Goal: Task Accomplishment & Management: Manage account settings

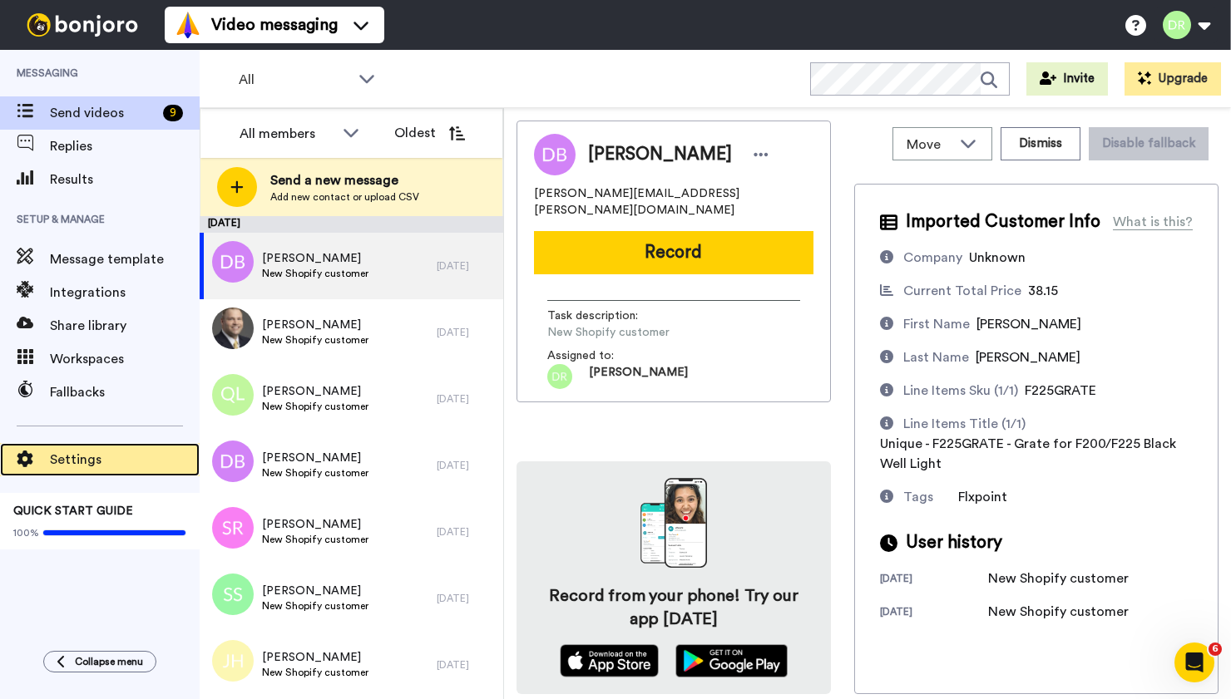
click at [86, 452] on span "Settings" at bounding box center [125, 460] width 150 height 20
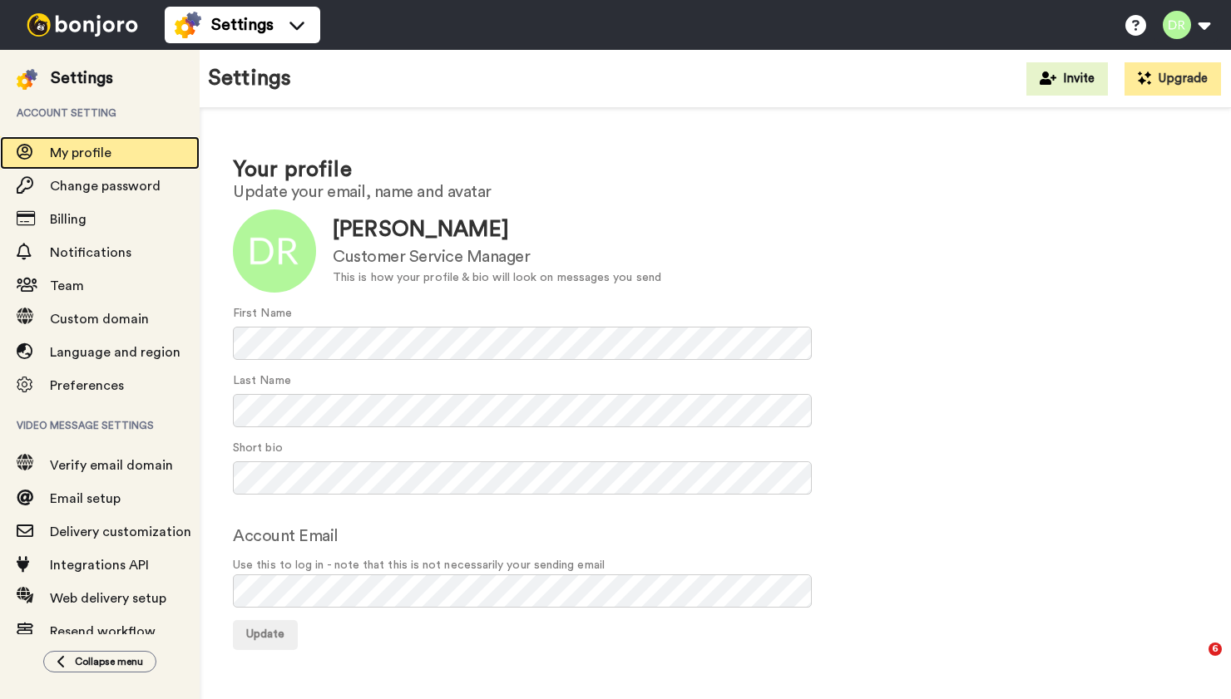
click at [96, 151] on span "My profile" at bounding box center [81, 152] width 62 height 13
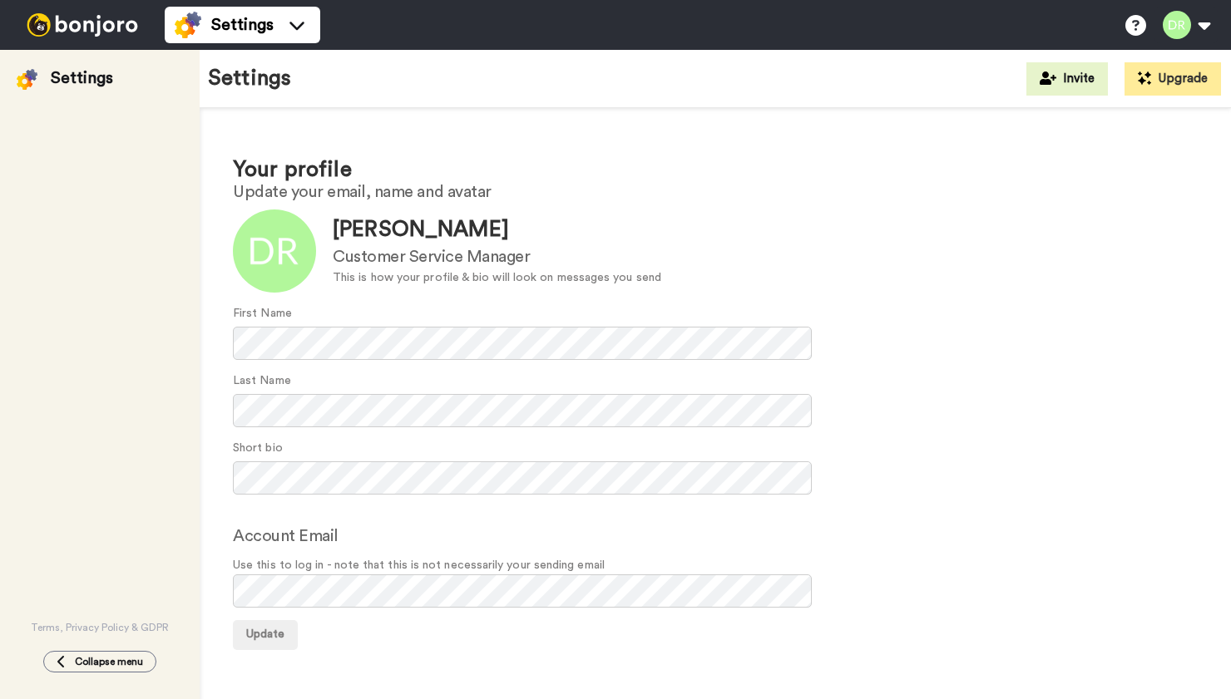
click at [97, 180] on div "Terms, Privacy Policy & GDPR" at bounding box center [100, 362] width 200 height 545
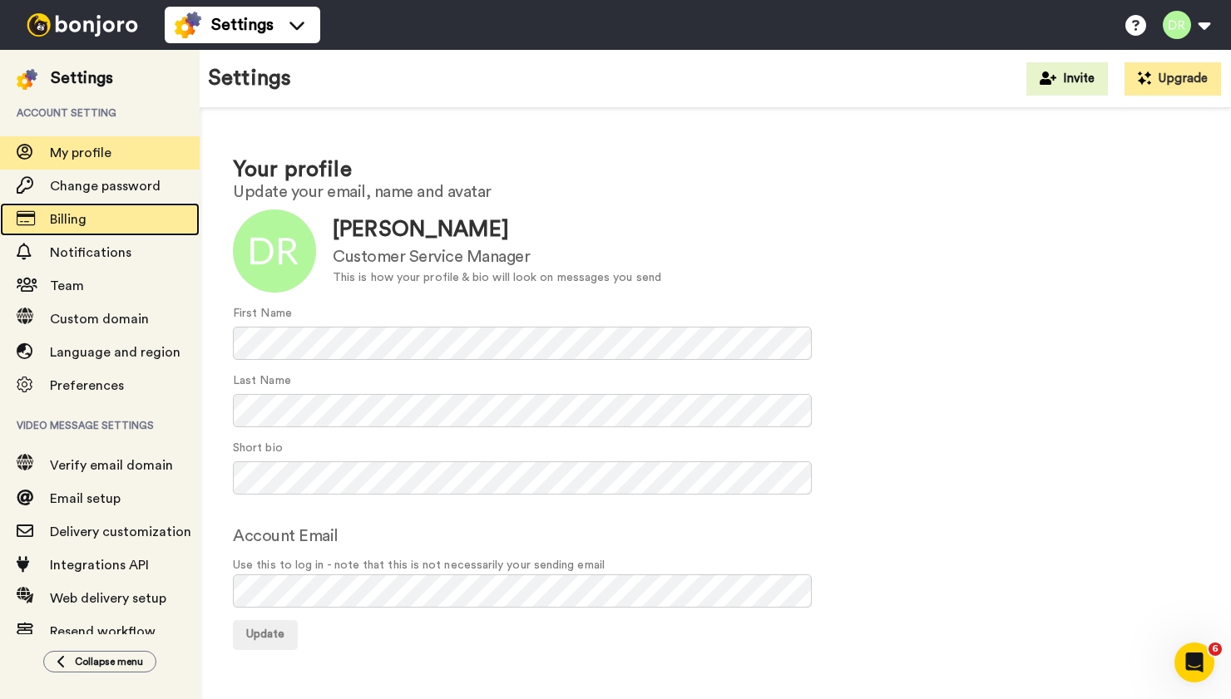
click at [82, 220] on span "Billing" at bounding box center [68, 219] width 37 height 13
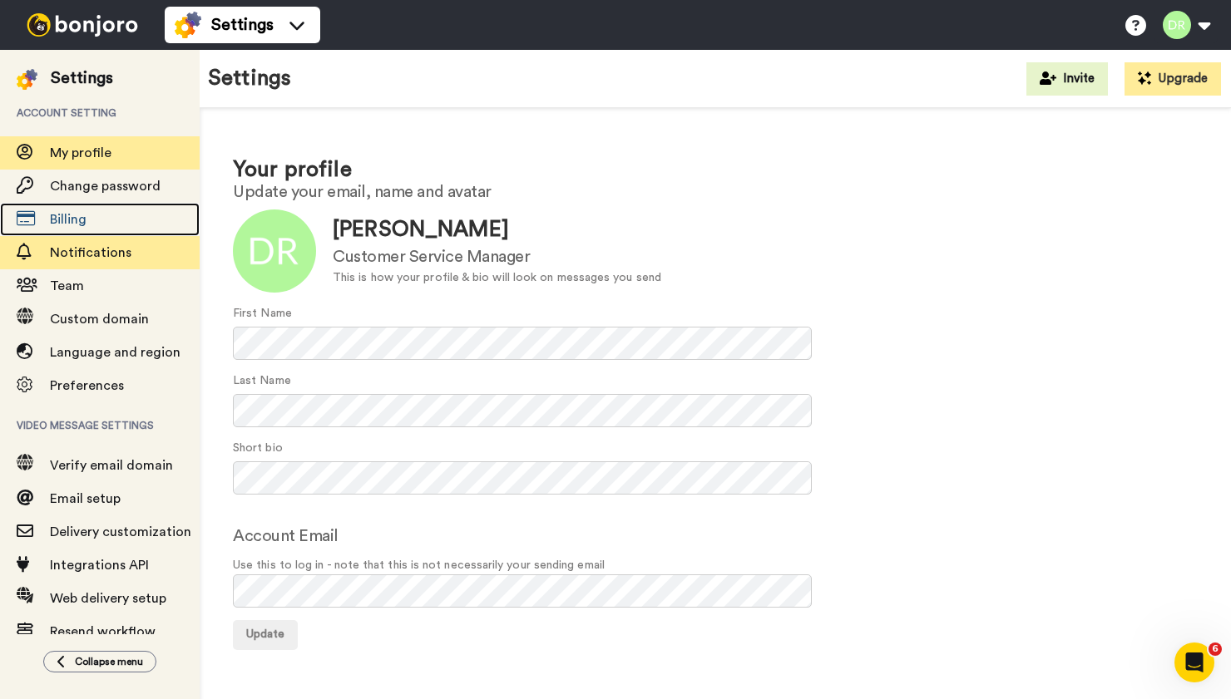
scroll to position [28, 0]
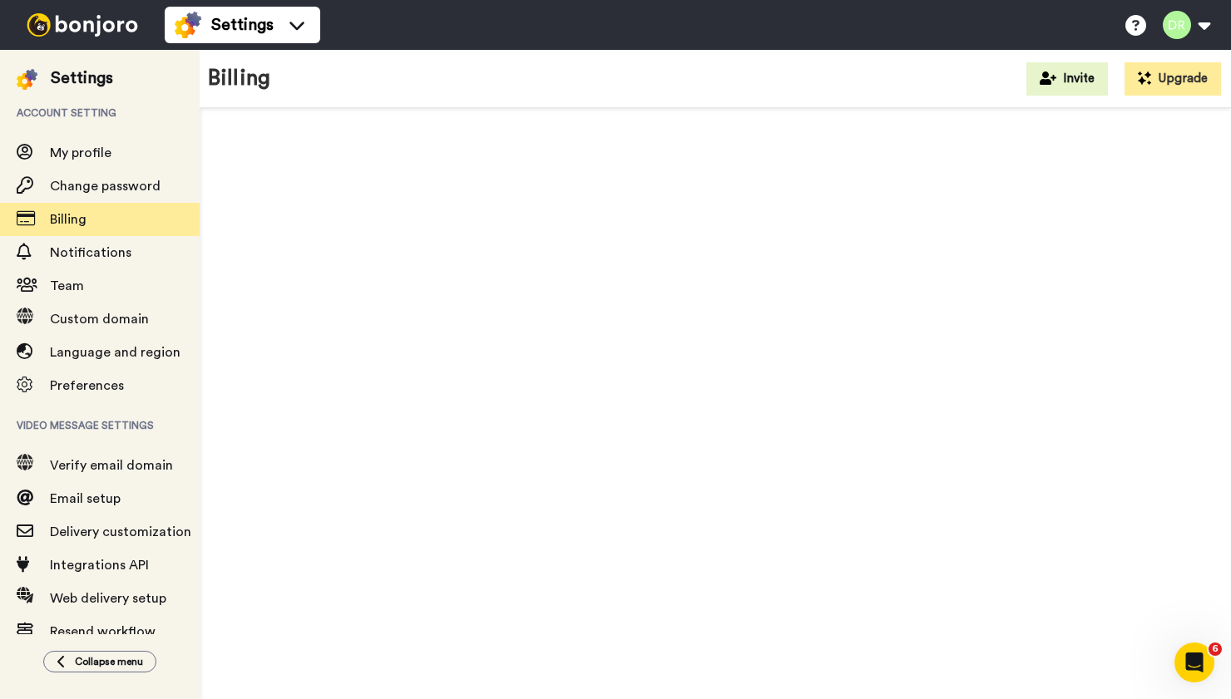
scroll to position [28, 0]
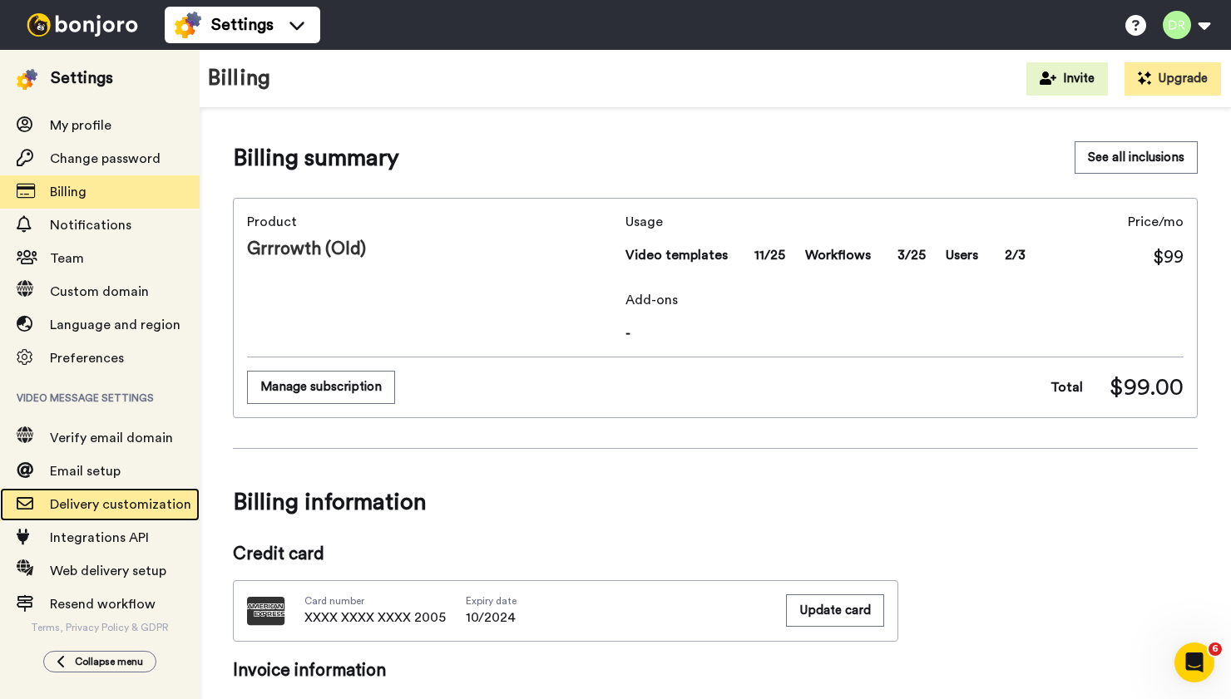
click at [100, 500] on span "Delivery customization" at bounding box center [120, 504] width 141 height 13
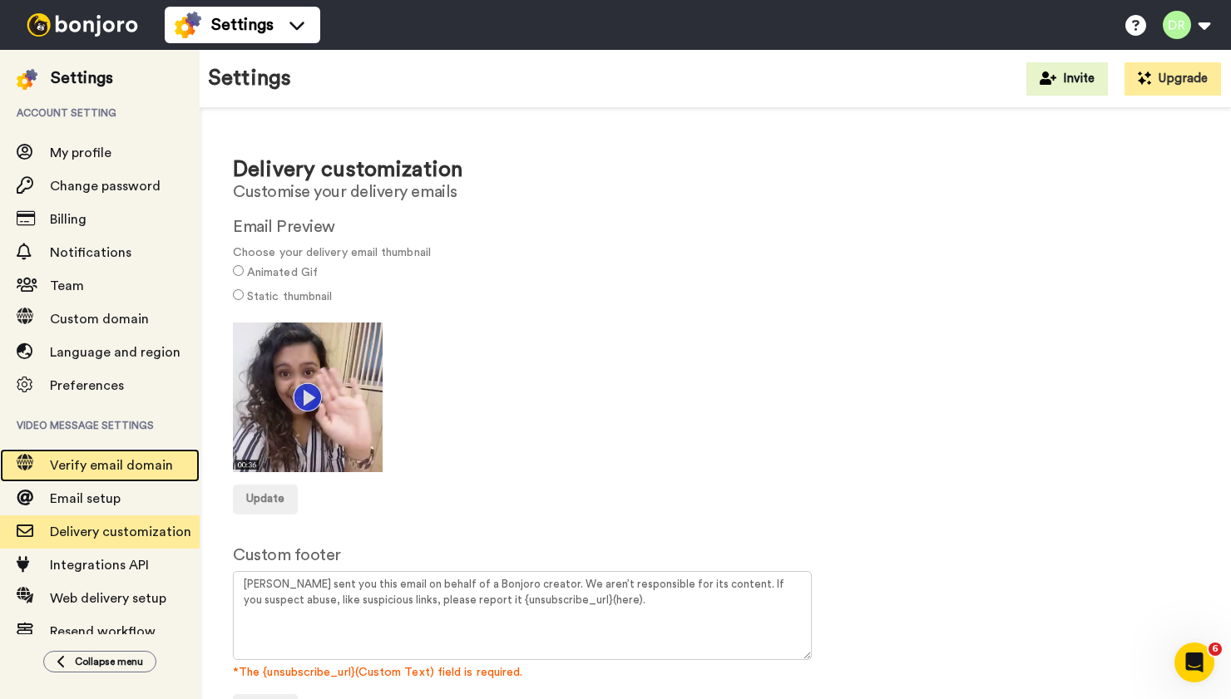
click at [101, 469] on span "Verify email domain" at bounding box center [111, 465] width 123 height 13
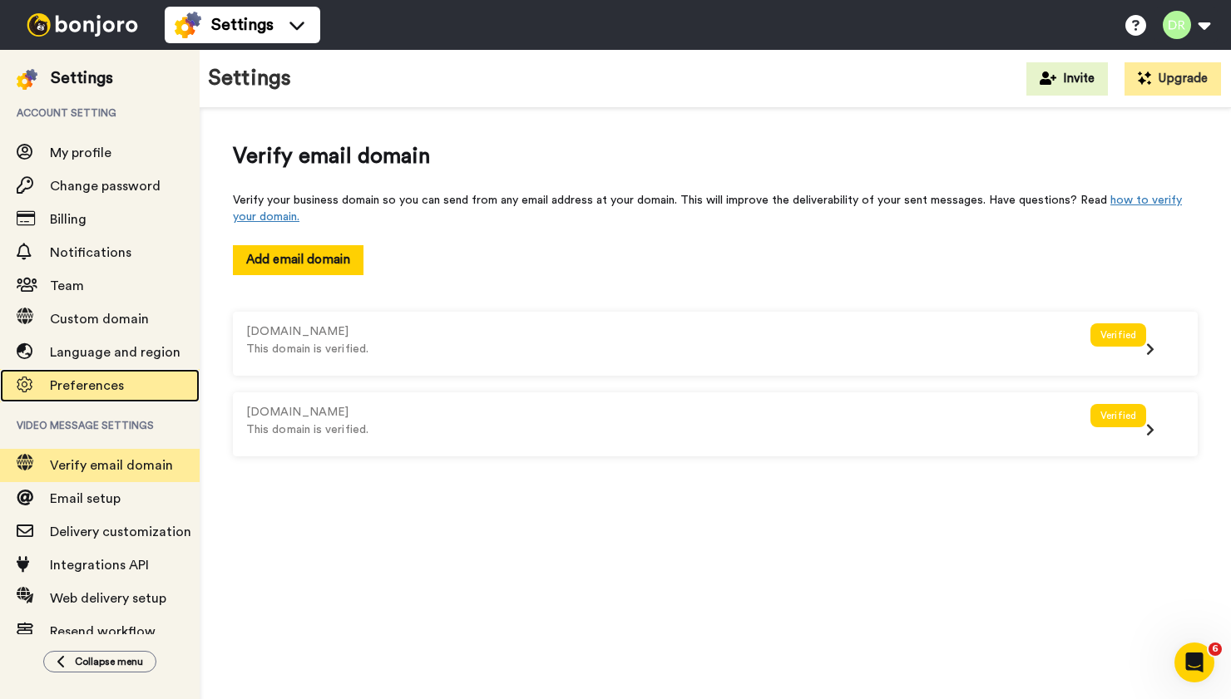
click at [97, 388] on span "Preferences" at bounding box center [87, 385] width 74 height 13
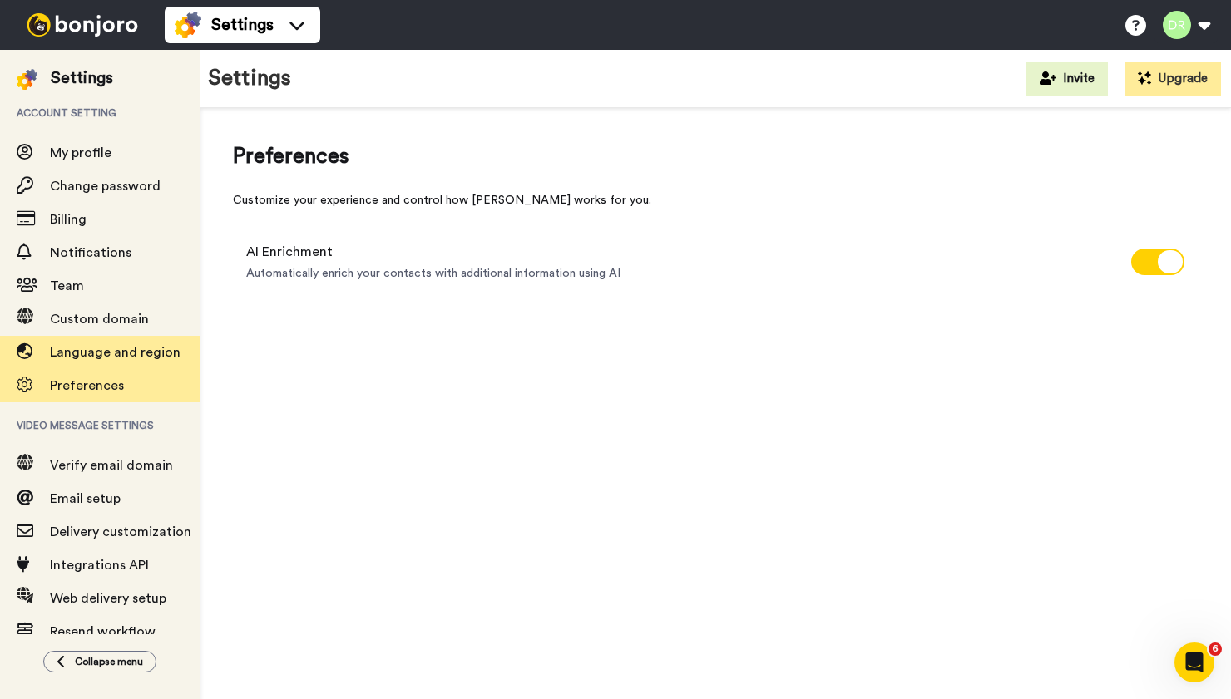
scroll to position [28, 0]
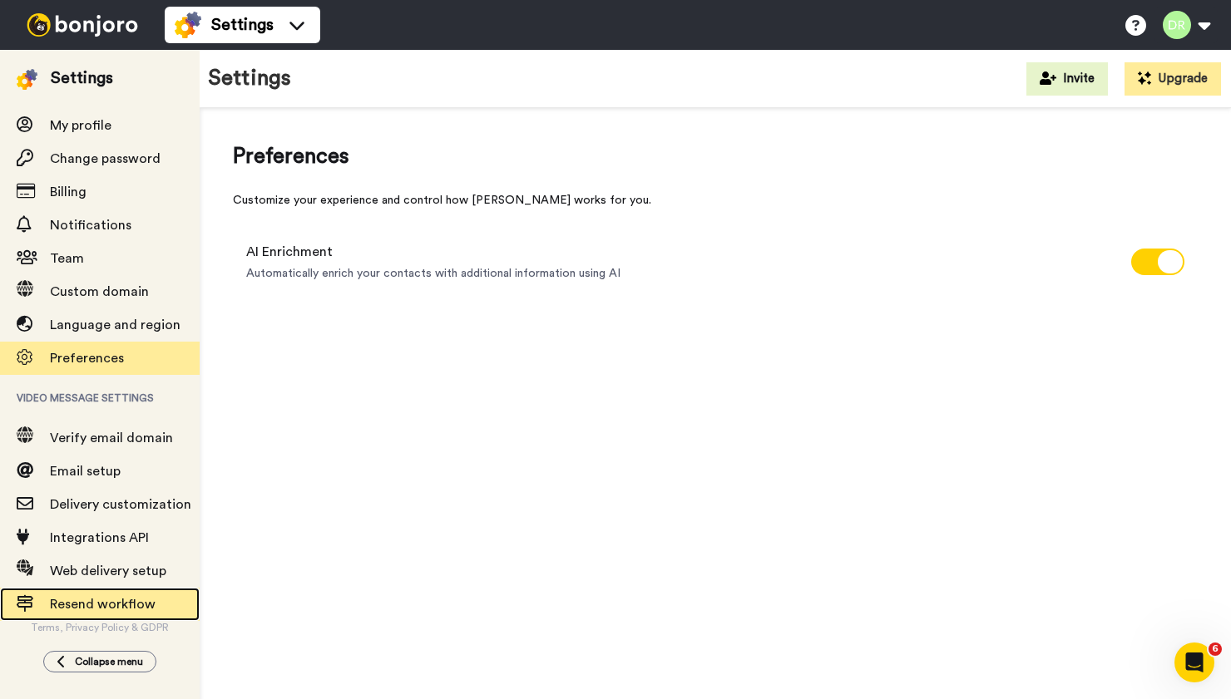
click at [119, 604] on span "Resend workflow" at bounding box center [103, 604] width 106 height 13
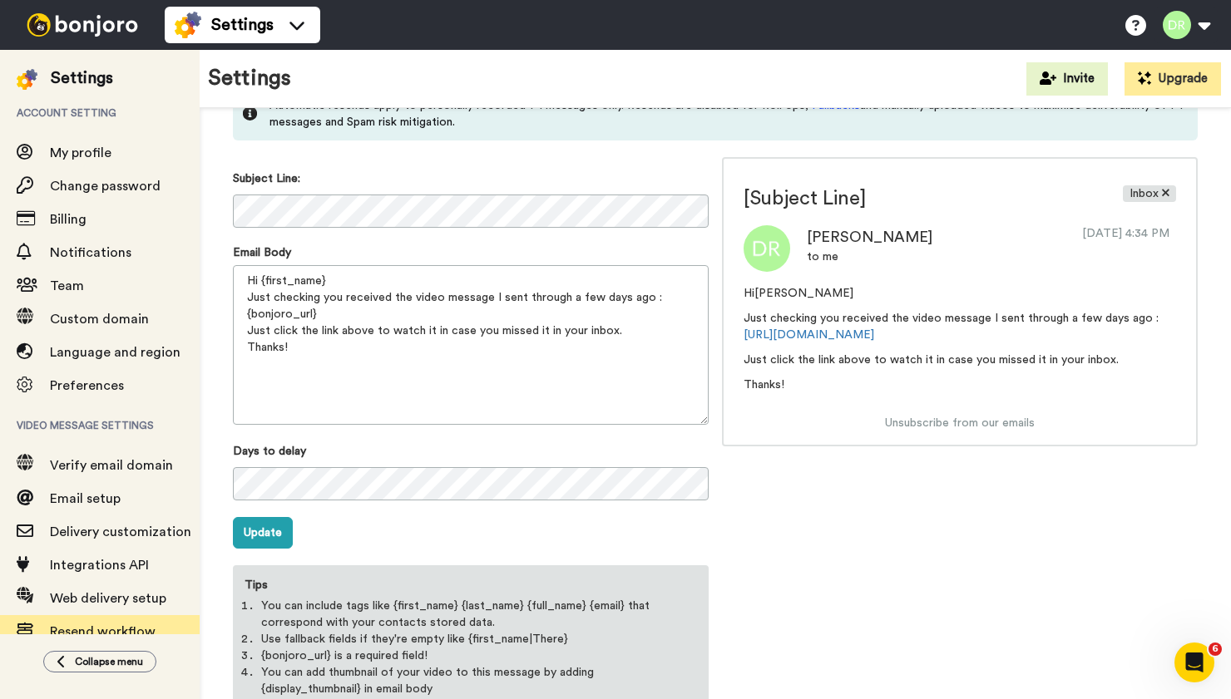
scroll to position [232, 0]
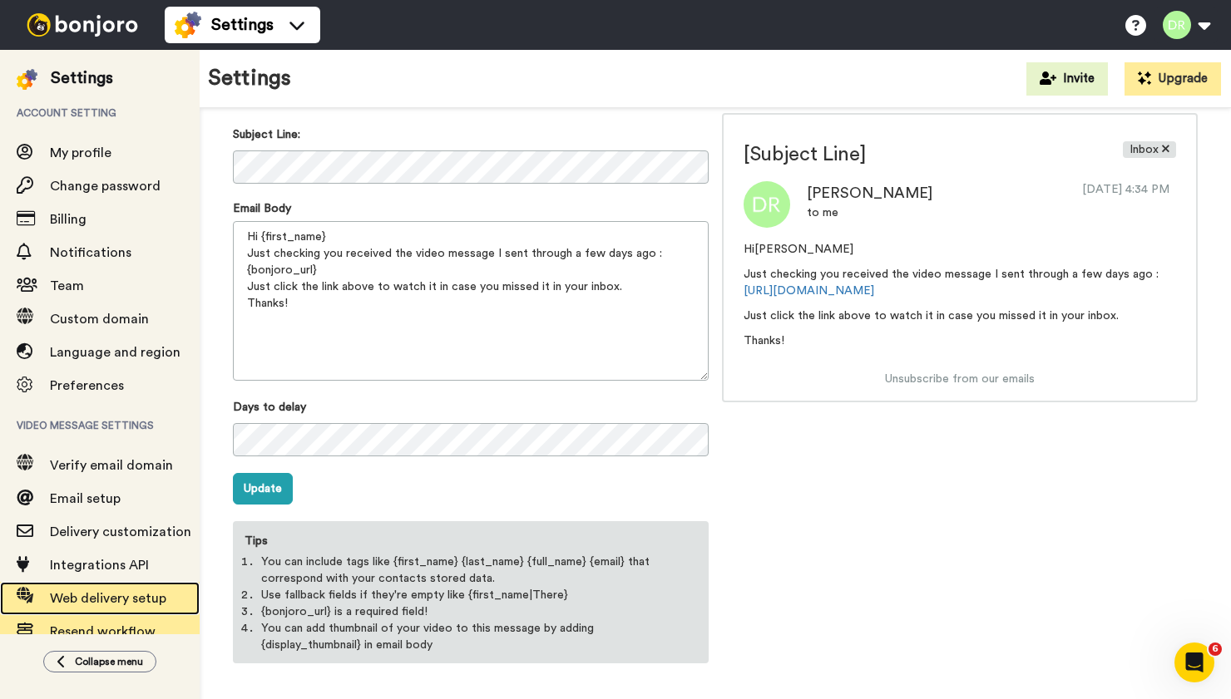
click at [105, 599] on span "Web delivery setup" at bounding box center [108, 598] width 116 height 13
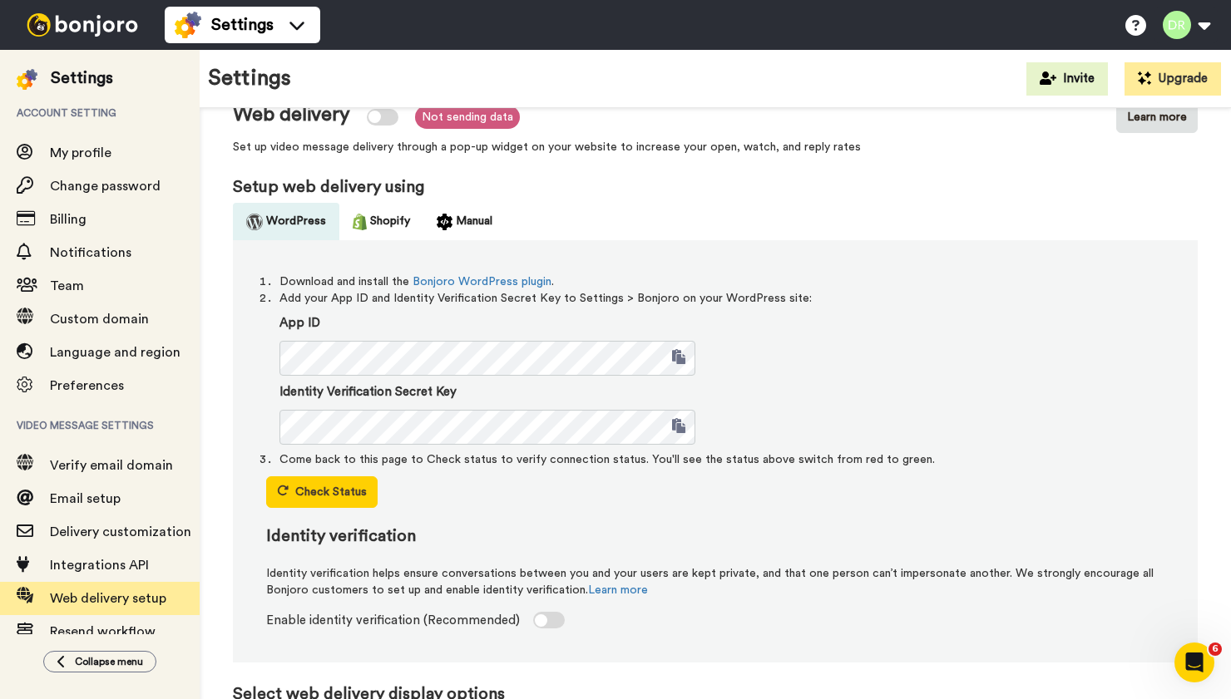
scroll to position [17, 0]
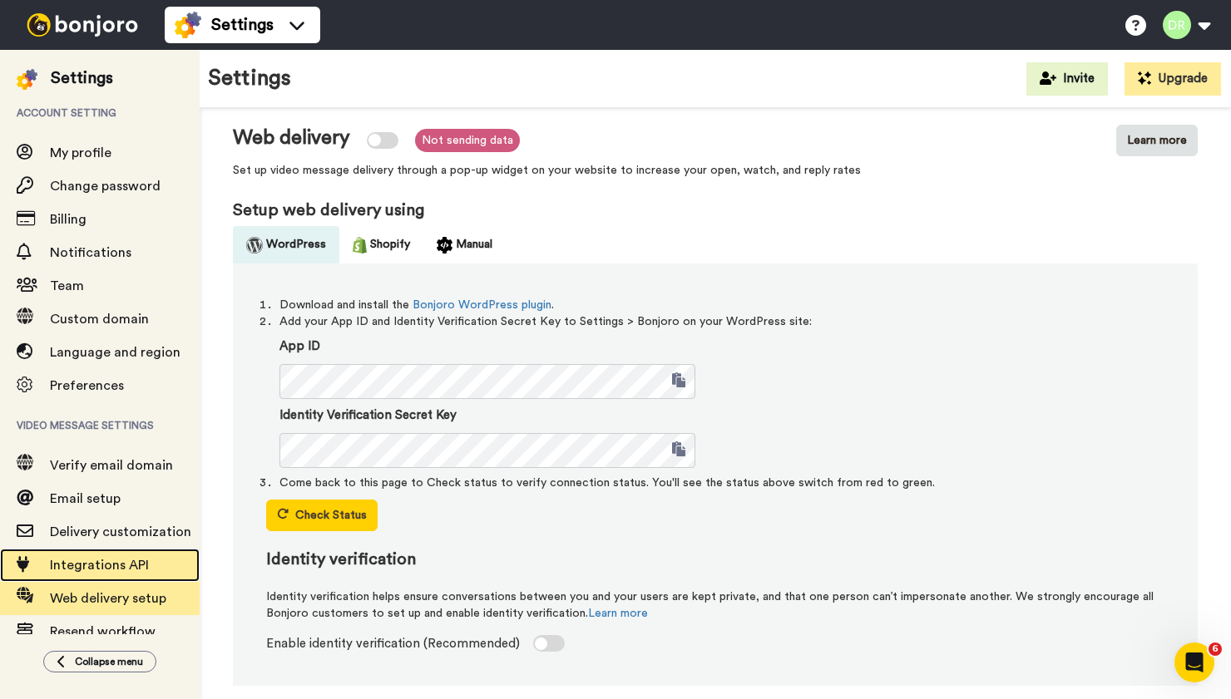
click at [96, 567] on span "Integrations API" at bounding box center [99, 565] width 99 height 13
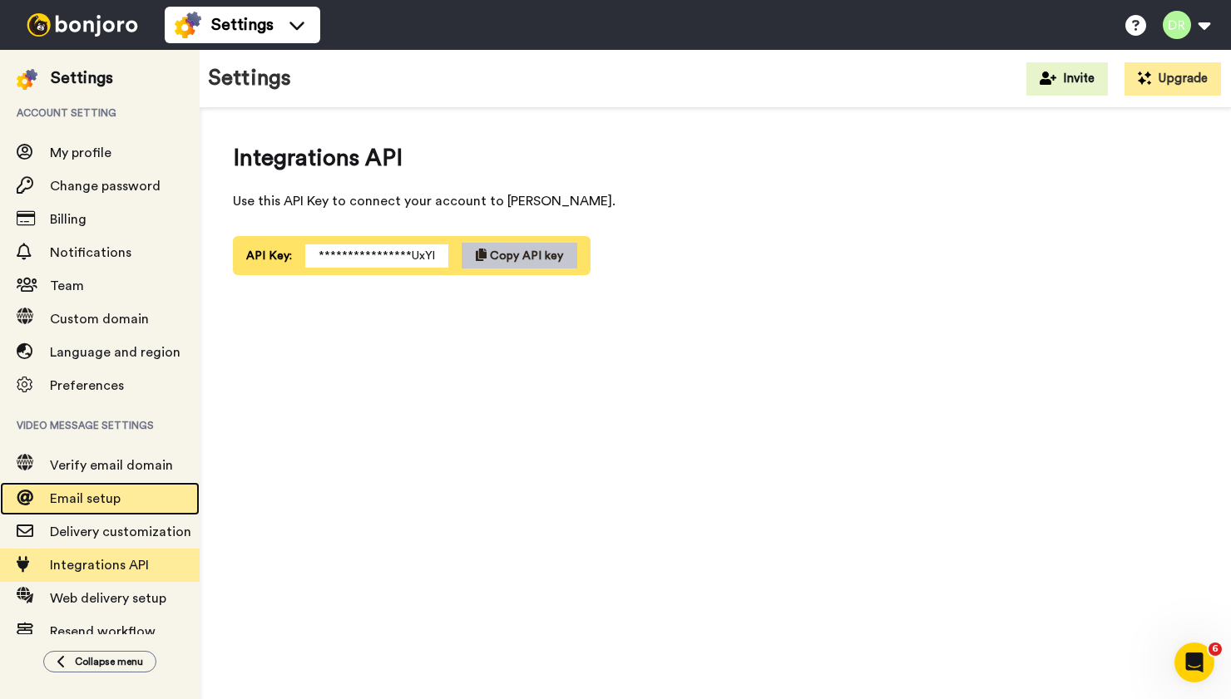
click at [109, 505] on span "Email setup" at bounding box center [85, 498] width 71 height 13
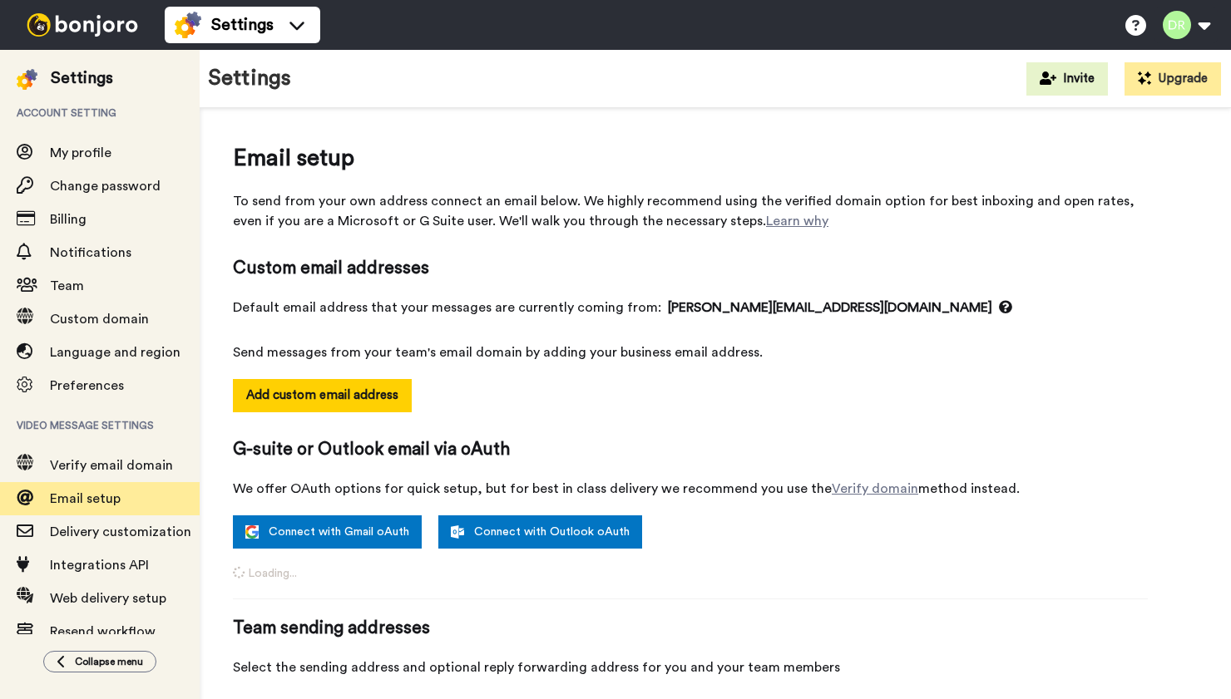
select select "114715"
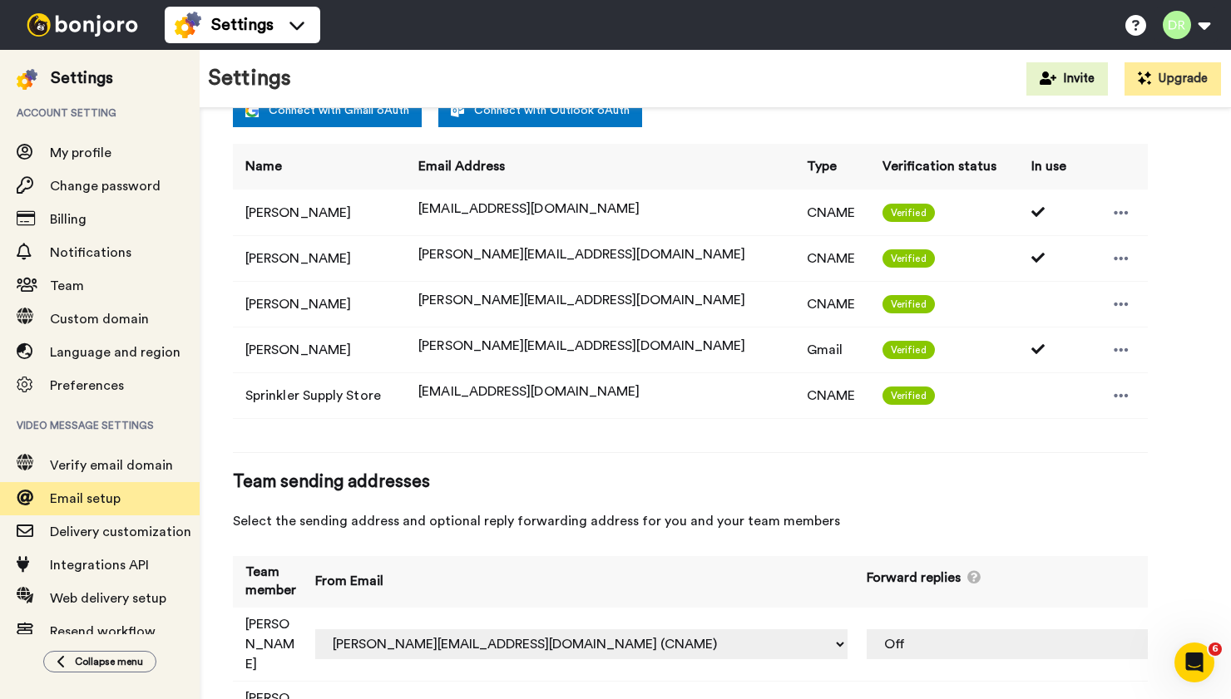
scroll to position [459, 0]
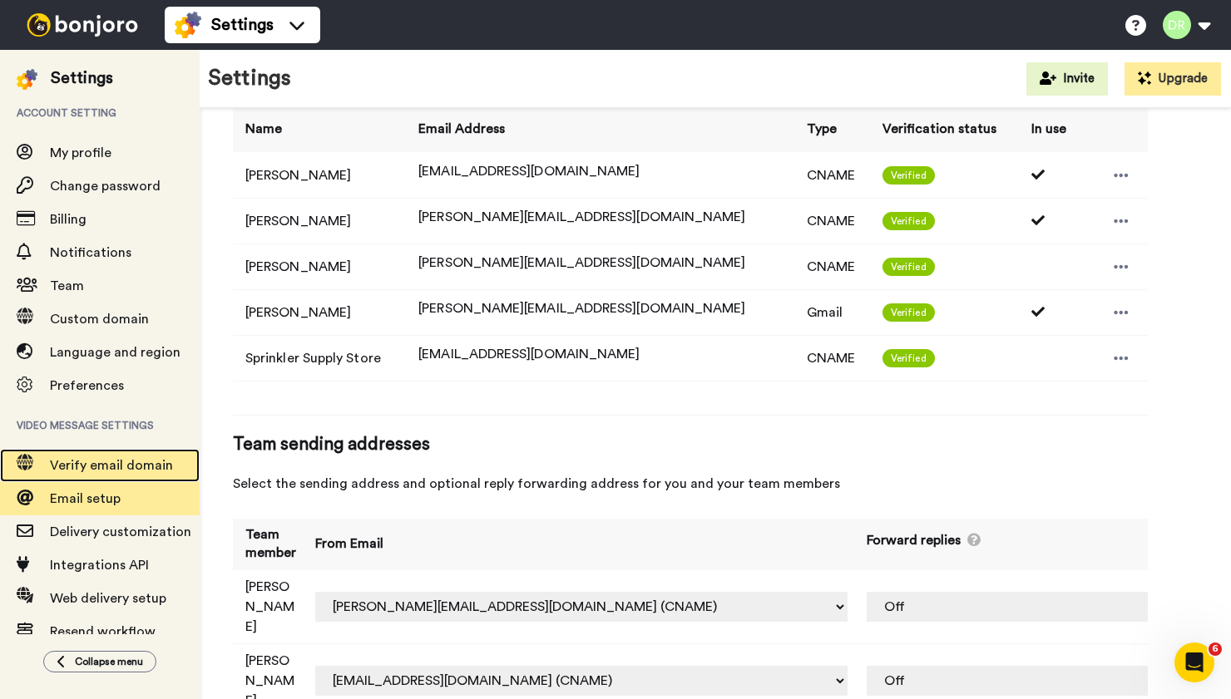
click at [114, 462] on span "Verify email domain" at bounding box center [111, 465] width 123 height 13
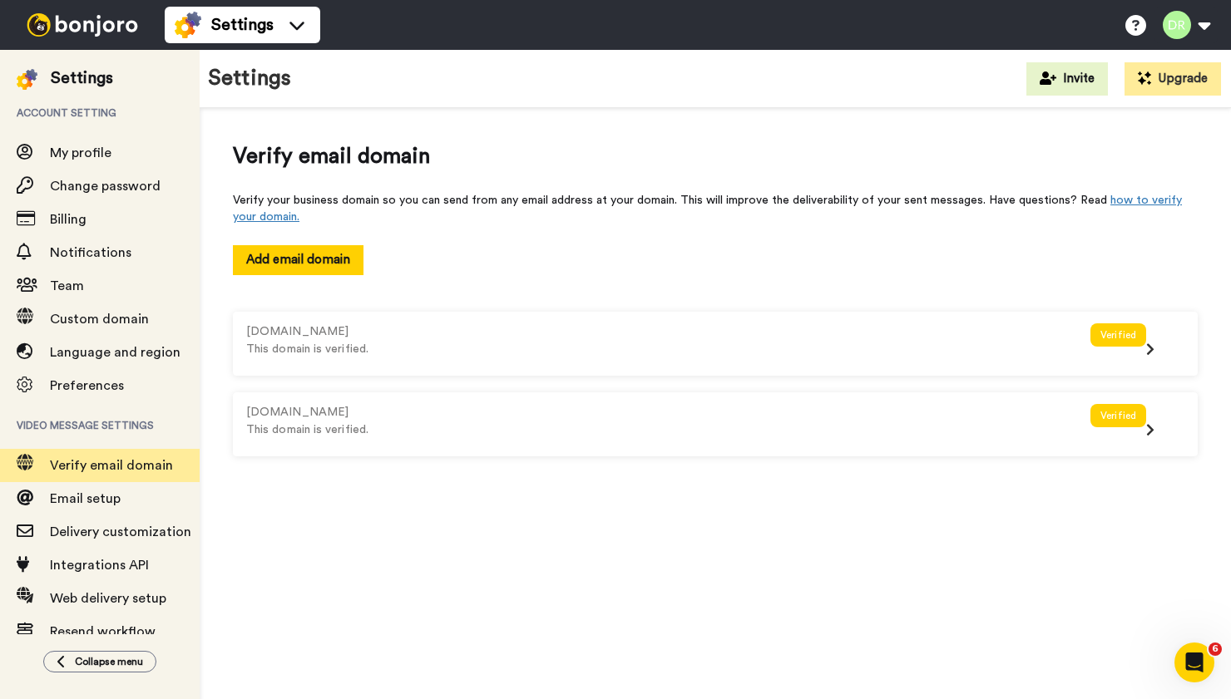
scroll to position [28, 0]
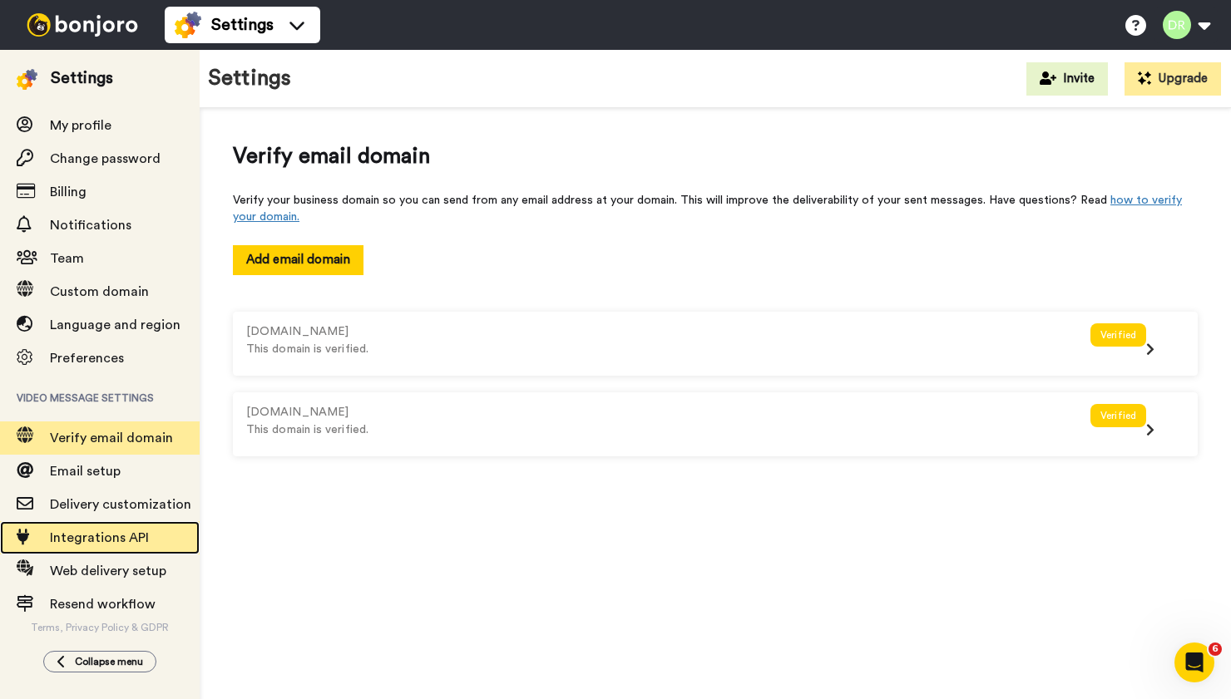
click at [96, 521] on div "Integrations API" at bounding box center [100, 537] width 200 height 33
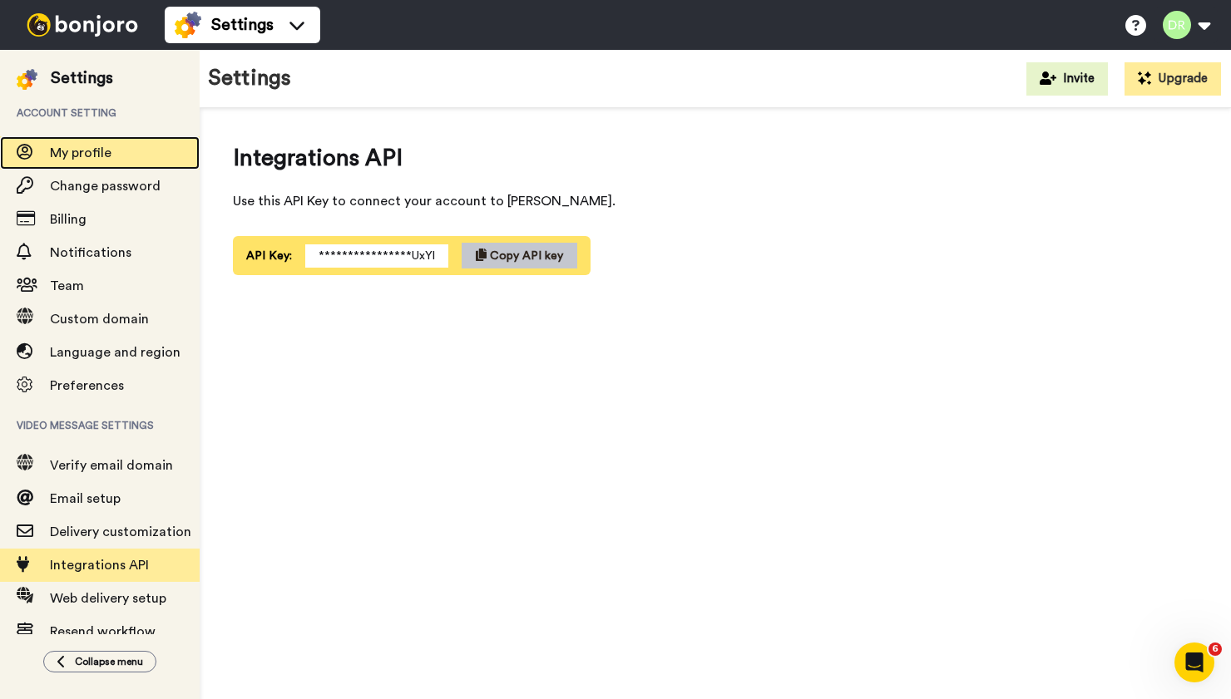
click at [84, 150] on span "My profile" at bounding box center [81, 152] width 62 height 13
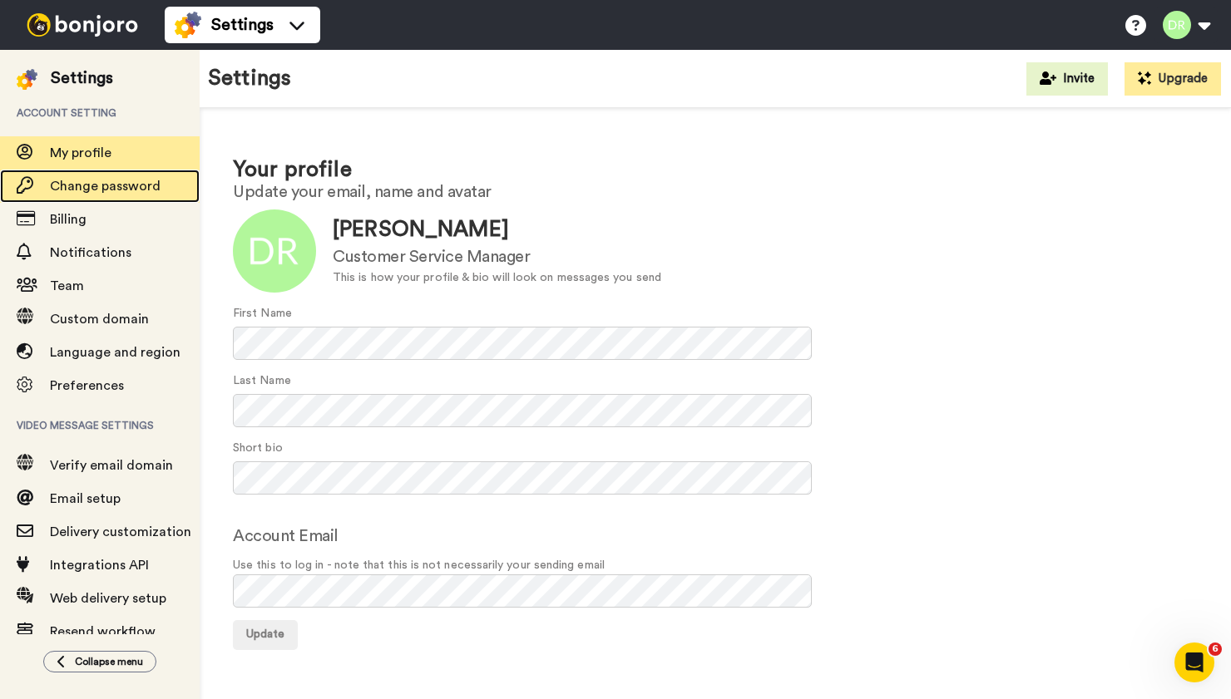
click at [89, 185] on span "Change password" at bounding box center [105, 186] width 111 height 13
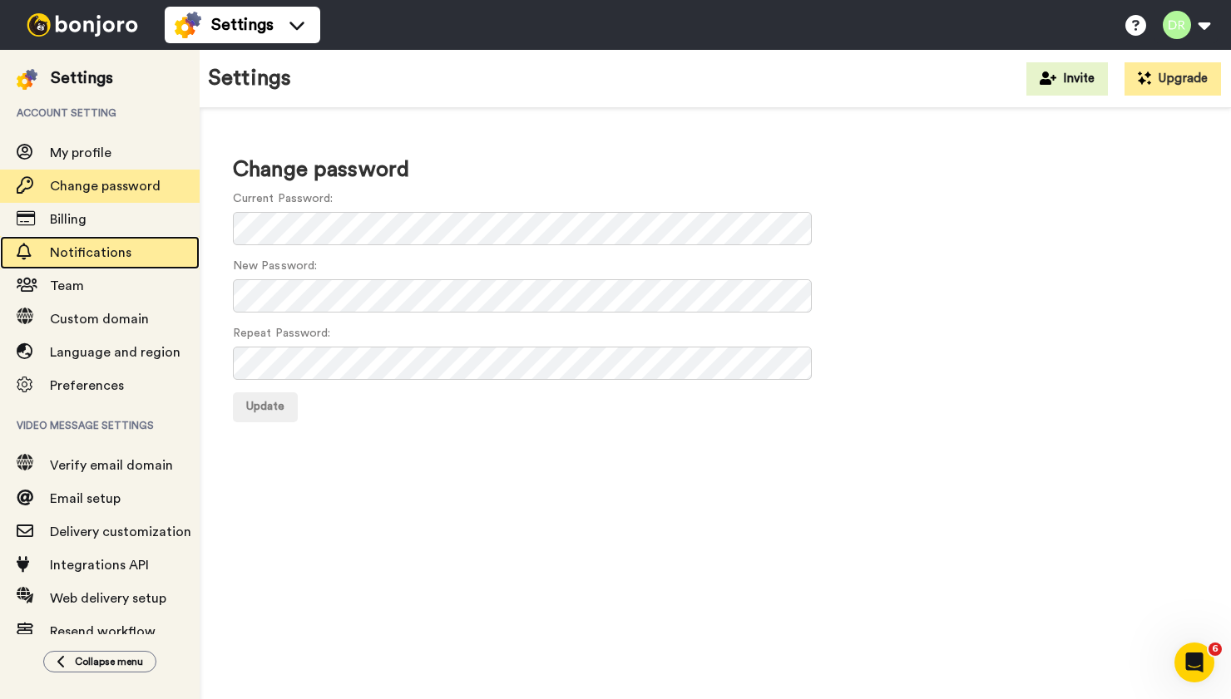
click at [91, 248] on span "Notifications" at bounding box center [90, 252] width 81 height 13
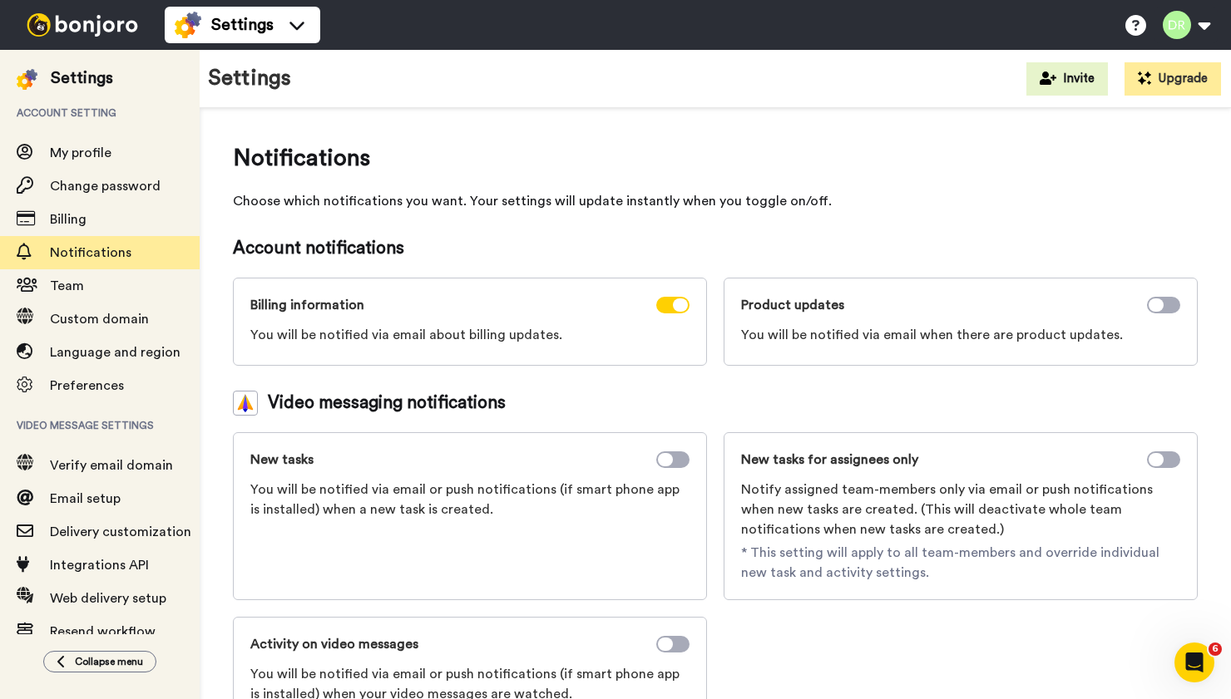
click at [77, 32] on img at bounding box center [82, 24] width 125 height 23
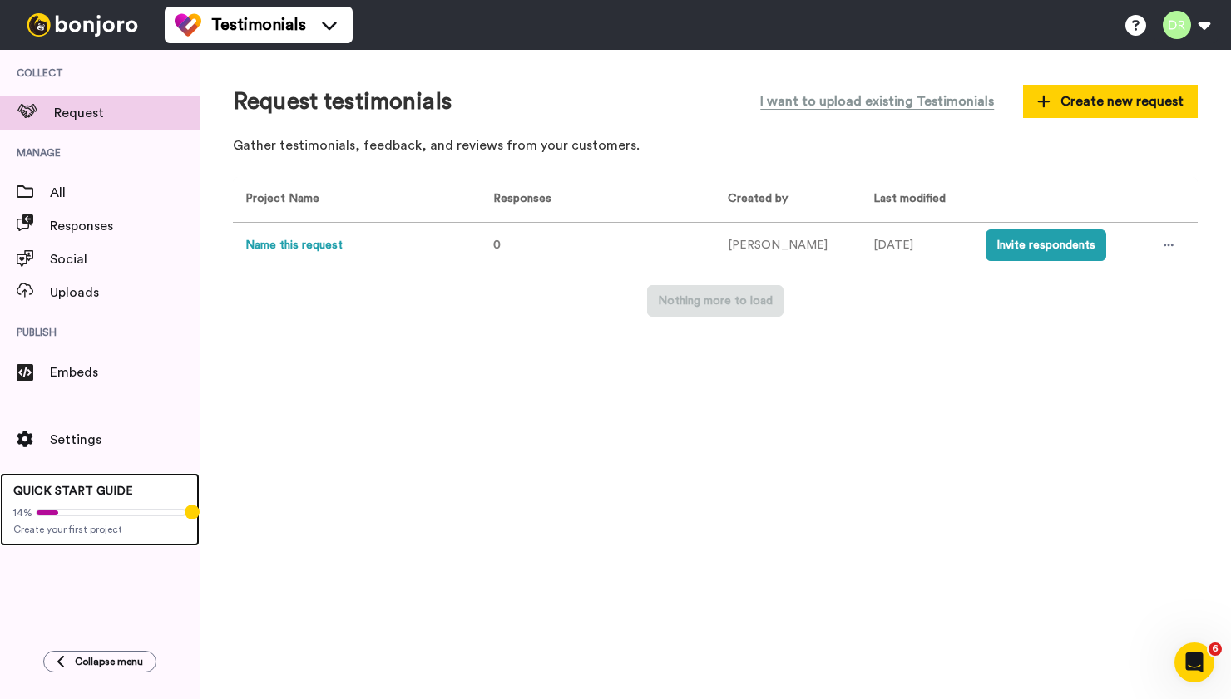
click at [95, 500] on div "14% Create your first project" at bounding box center [99, 518] width 173 height 37
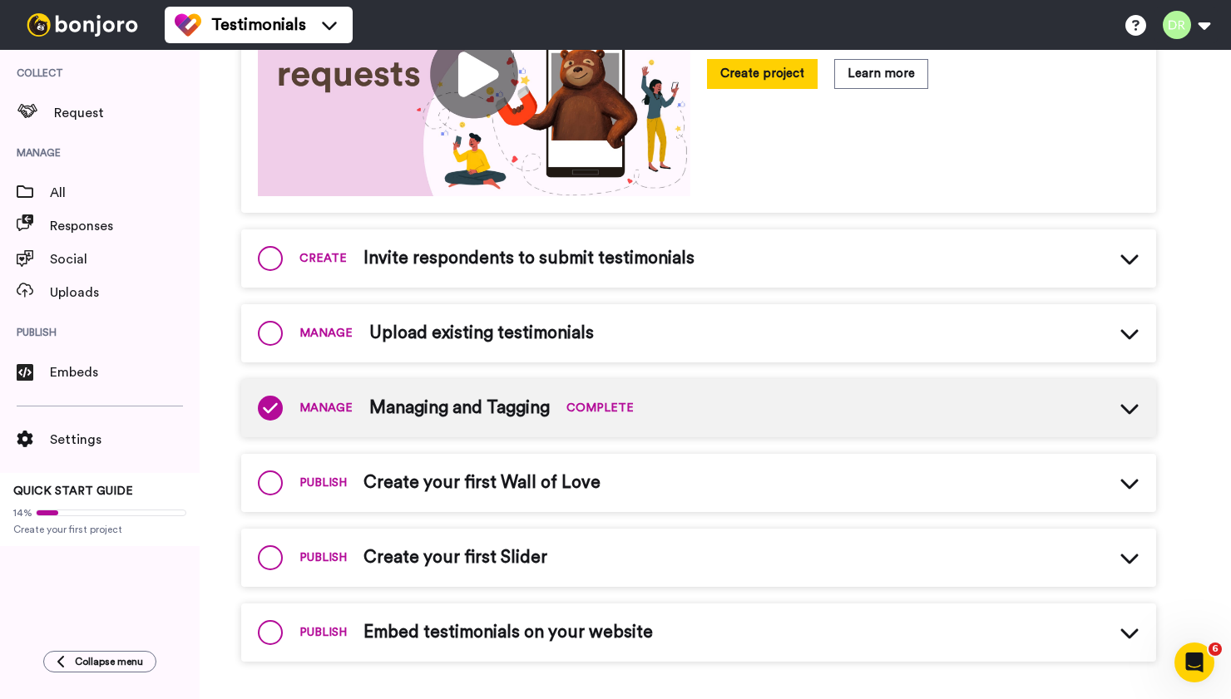
scroll to position [362, 0]
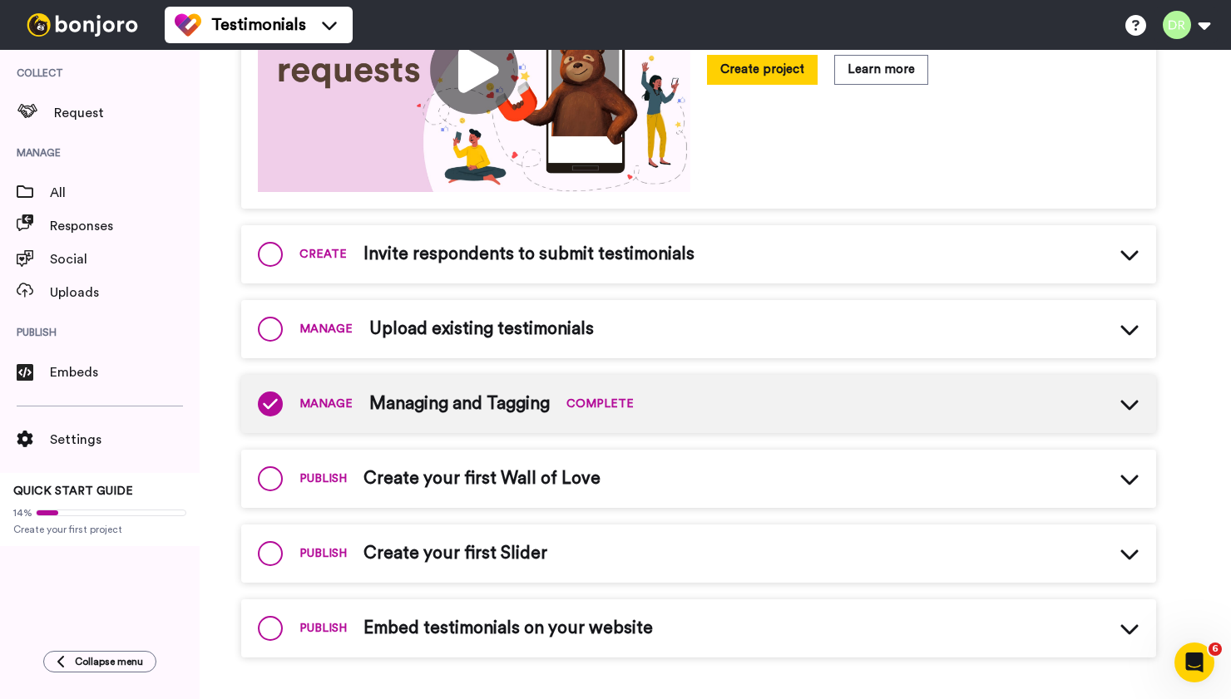
click at [481, 411] on span "Managing and Tagging" at bounding box center [459, 404] width 180 height 25
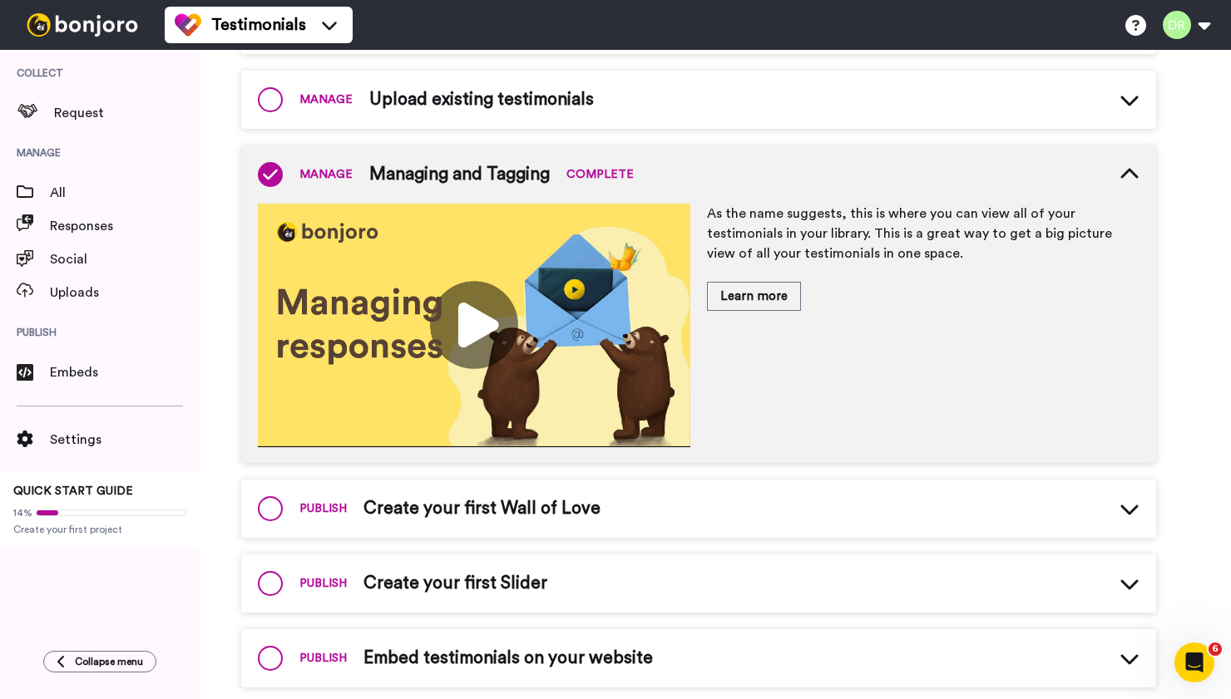
scroll to position [621, 0]
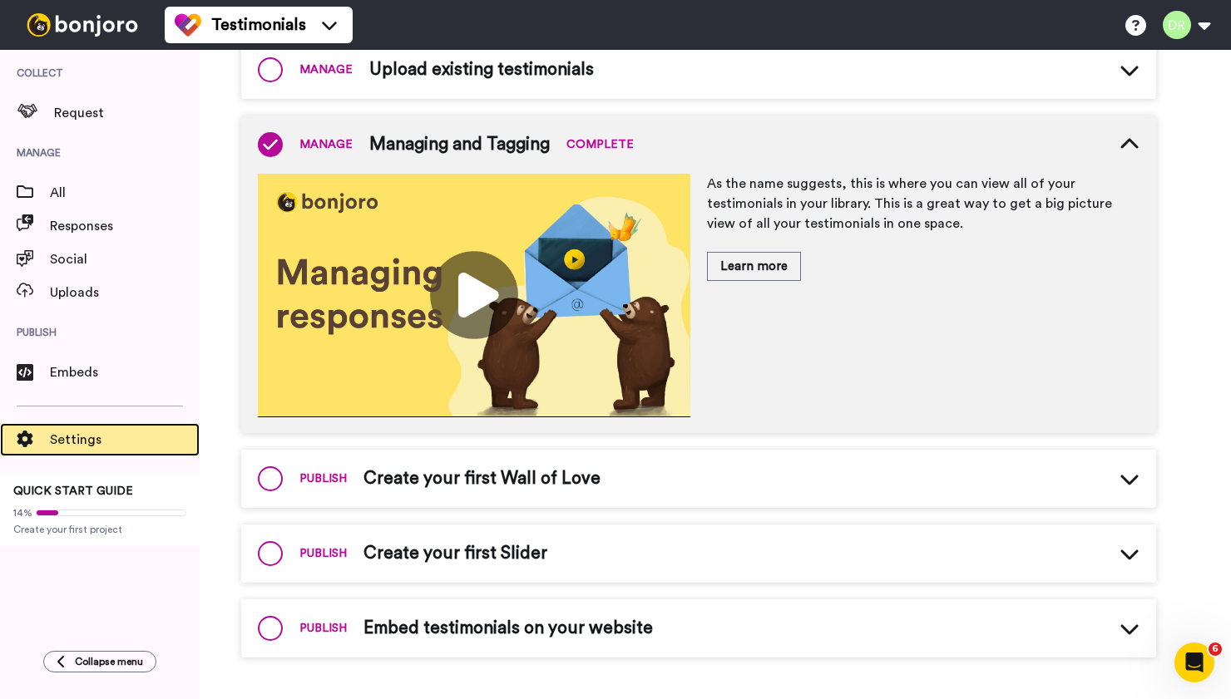
click at [70, 438] on span "Settings" at bounding box center [125, 440] width 150 height 20
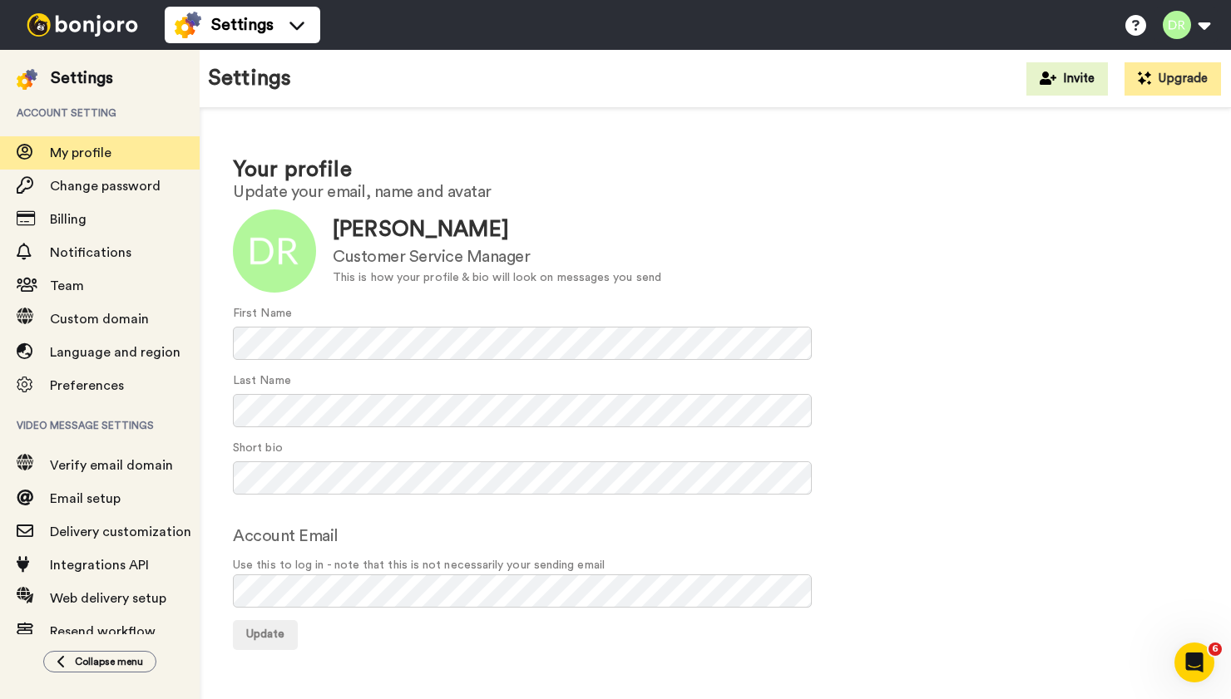
scroll to position [28, 0]
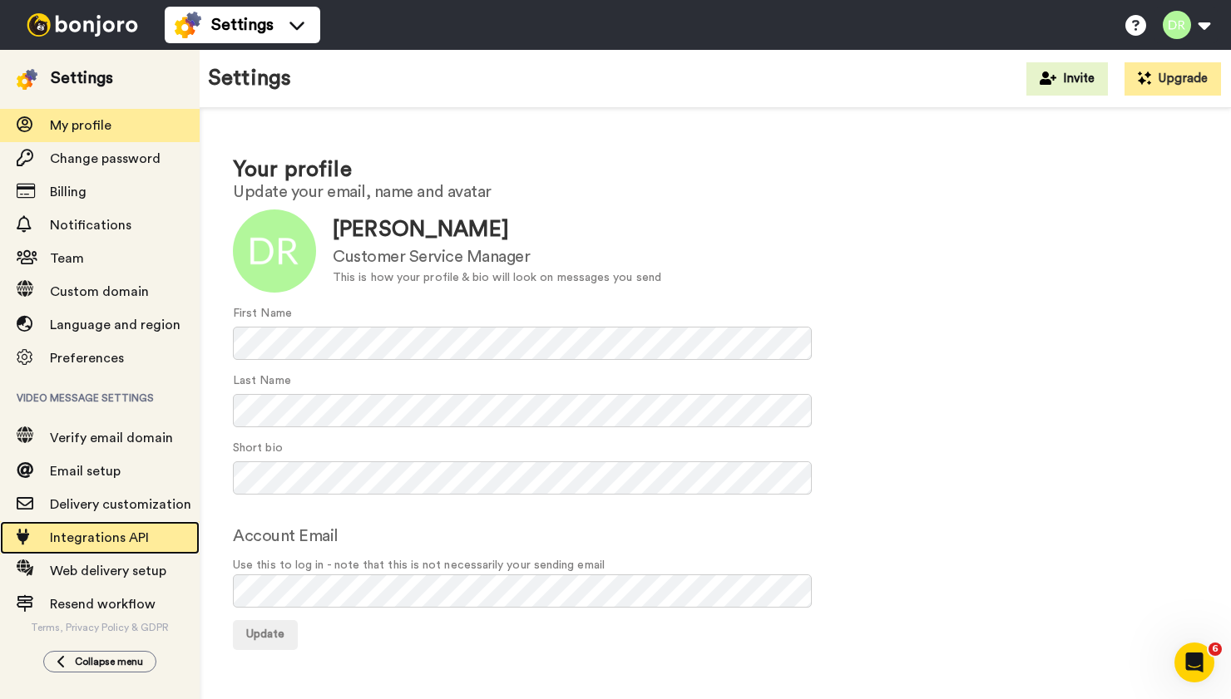
click at [101, 536] on span "Integrations API" at bounding box center [99, 537] width 99 height 13
